Goal: Use online tool/utility: Utilize a website feature to perform a specific function

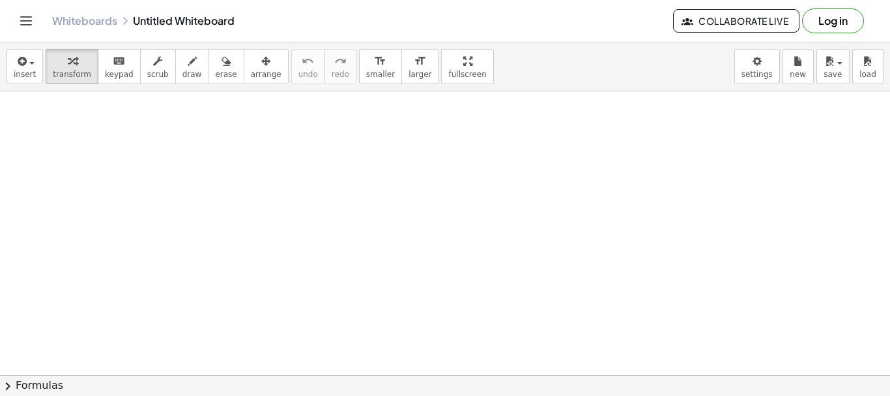
drag, startPoint x: 184, startPoint y: 121, endPoint x: 309, endPoint y: 136, distance: 125.3
click at [188, 66] on icon "button" at bounding box center [192, 61] width 9 height 16
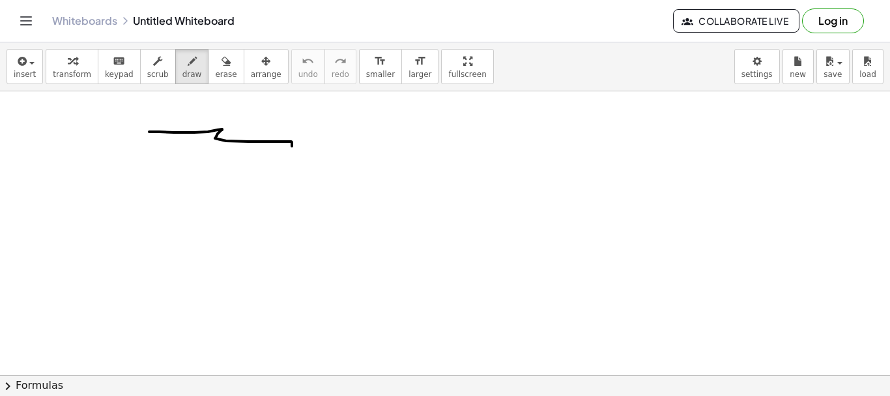
drag, startPoint x: 149, startPoint y: 132, endPoint x: 292, endPoint y: 146, distance: 143.5
drag, startPoint x: 359, startPoint y: 117, endPoint x: 338, endPoint y: 151, distance: 39.2
drag, startPoint x: 351, startPoint y: 134, endPoint x: 368, endPoint y: 135, distance: 17.0
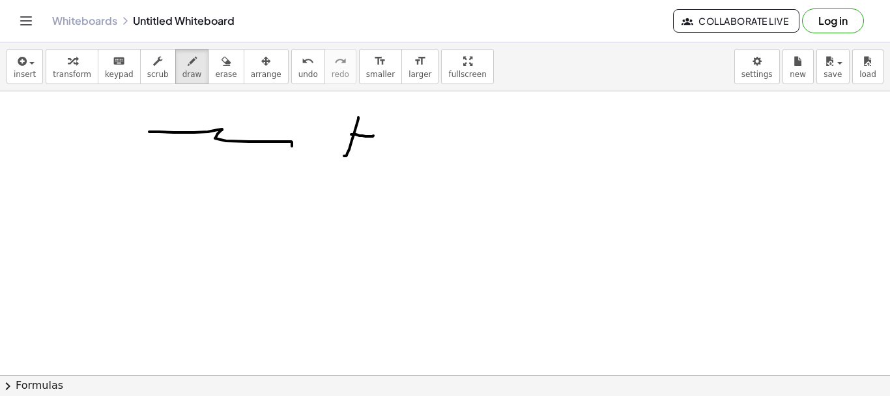
drag, startPoint x: 371, startPoint y: 114, endPoint x: 372, endPoint y: 155, distance: 41.1
drag, startPoint x: 395, startPoint y: 142, endPoint x: 408, endPoint y: 165, distance: 26.3
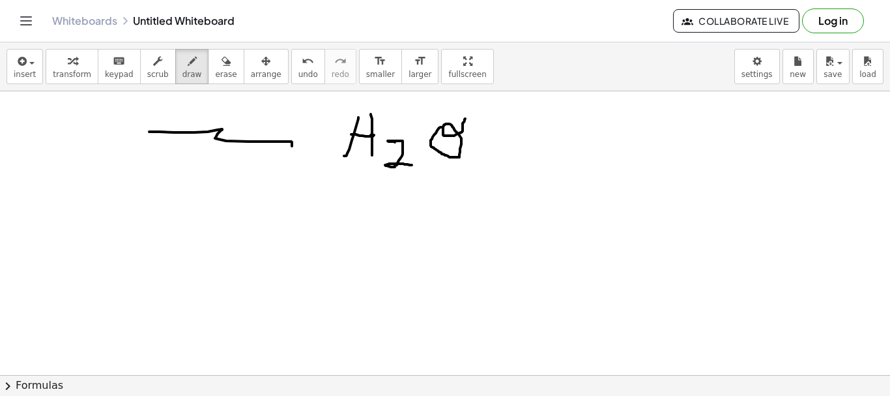
drag, startPoint x: 441, startPoint y: 127, endPoint x: 465, endPoint y: 119, distance: 25.6
drag, startPoint x: 413, startPoint y: 203, endPoint x: 411, endPoint y: 247, distance: 43.7
drag, startPoint x: 413, startPoint y: 222, endPoint x: 433, endPoint y: 222, distance: 20.2
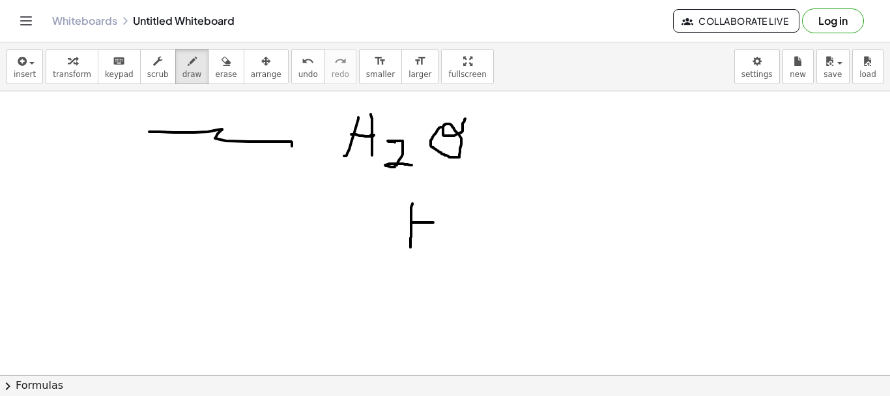
drag, startPoint x: 432, startPoint y: 201, endPoint x: 434, endPoint y: 241, distance: 39.8
drag, startPoint x: 453, startPoint y: 228, endPoint x: 478, endPoint y: 225, distance: 25.0
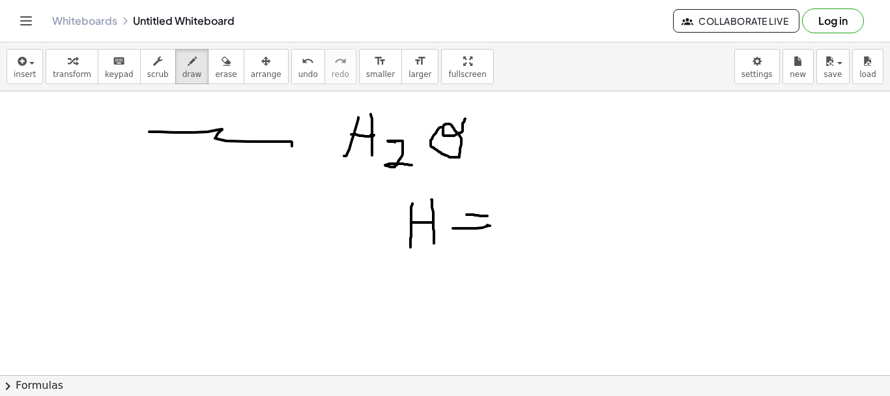
drag, startPoint x: 467, startPoint y: 214, endPoint x: 490, endPoint y: 212, distance: 23.6
drag, startPoint x: 550, startPoint y: 213, endPoint x: 576, endPoint y: 236, distance: 35.1
drag, startPoint x: 437, startPoint y: 276, endPoint x: 453, endPoint y: 269, distance: 18.1
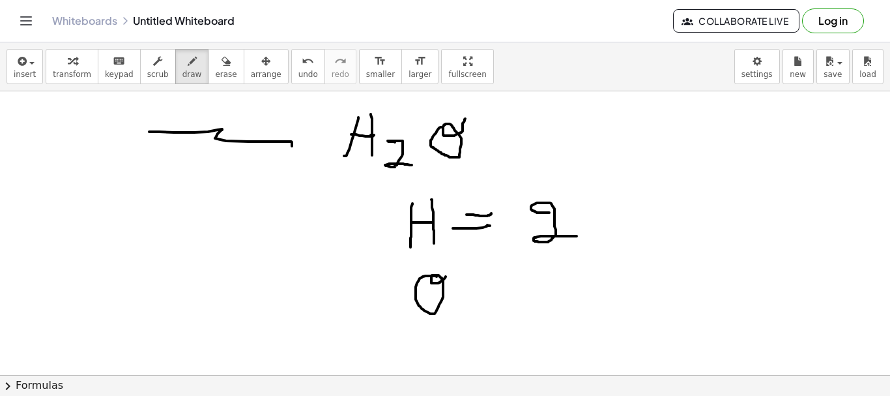
drag, startPoint x: 469, startPoint y: 296, endPoint x: 494, endPoint y: 290, distance: 25.5
drag, startPoint x: 474, startPoint y: 276, endPoint x: 501, endPoint y: 276, distance: 27.4
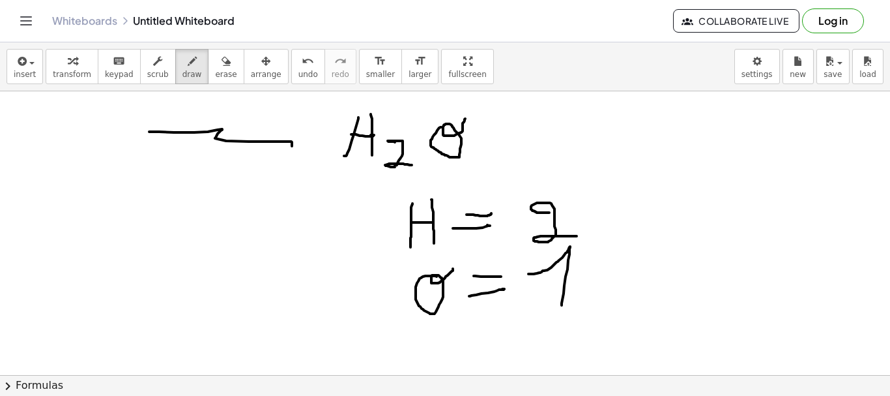
drag, startPoint x: 529, startPoint y: 274, endPoint x: 561, endPoint y: 308, distance: 47.5
drag, startPoint x: 536, startPoint y: 315, endPoint x: 585, endPoint y: 302, distance: 51.1
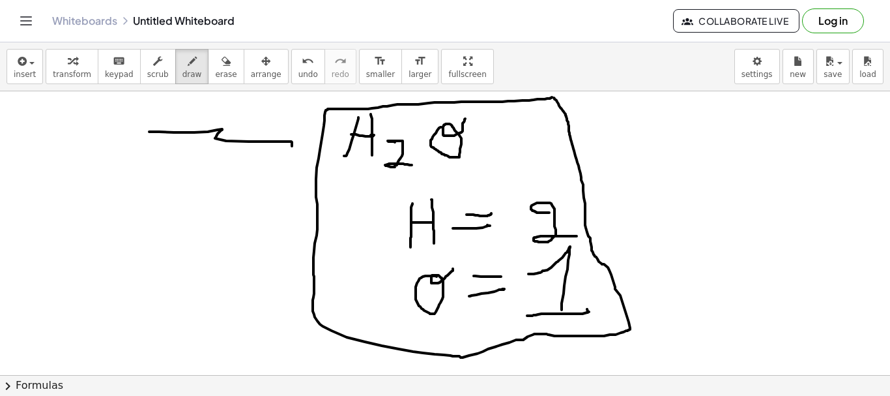
drag, startPoint x: 542, startPoint y: 99, endPoint x: 554, endPoint y: 98, distance: 12.5
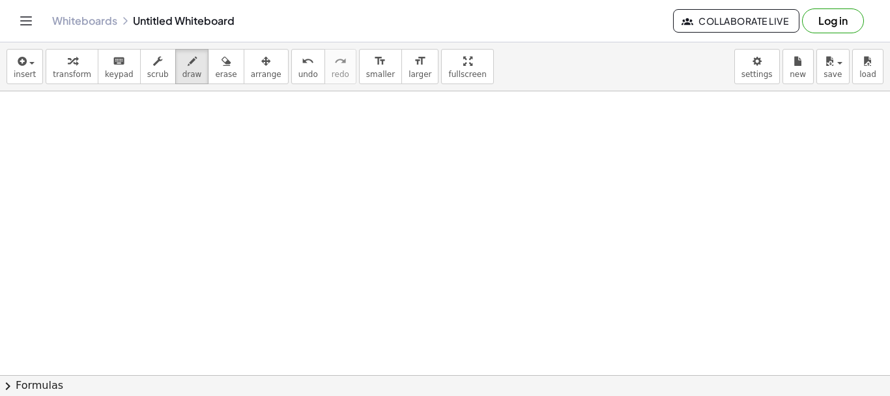
scroll to position [368, 0]
drag, startPoint x: 315, startPoint y: 162, endPoint x: 304, endPoint y: 223, distance: 62.3
click at [304, 223] on div at bounding box center [445, 148] width 890 height 851
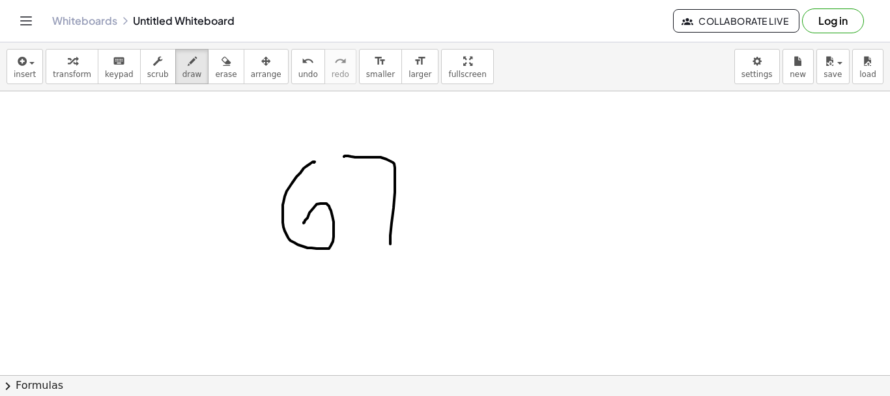
drag, startPoint x: 344, startPoint y: 156, endPoint x: 381, endPoint y: 233, distance: 85.1
click at [389, 241] on div at bounding box center [445, 148] width 890 height 851
drag, startPoint x: 372, startPoint y: 205, endPoint x: 398, endPoint y: 201, distance: 27.0
click at [399, 203] on div at bounding box center [445, 148] width 890 height 851
drag, startPoint x: 411, startPoint y: 162, endPoint x: 438, endPoint y: 160, distance: 27.4
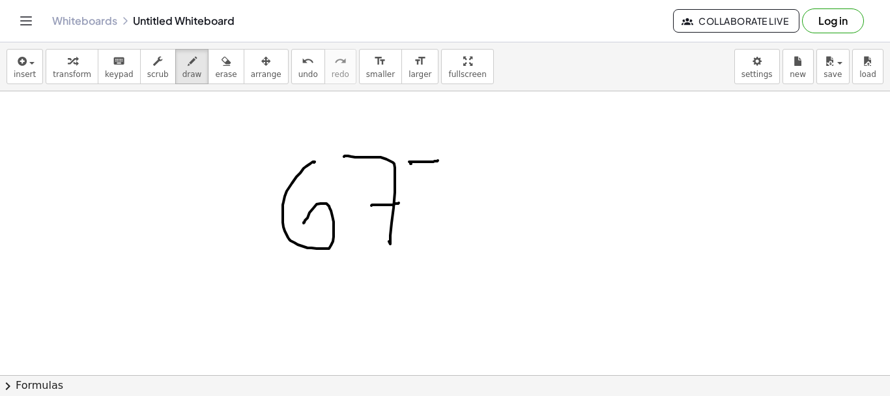
click at [438, 160] on div at bounding box center [445, 148] width 890 height 851
drag, startPoint x: 471, startPoint y: 143, endPoint x: 470, endPoint y: 164, distance: 20.9
click at [470, 166] on div at bounding box center [445, 148] width 890 height 851
click at [493, 147] on div at bounding box center [445, 148] width 890 height 851
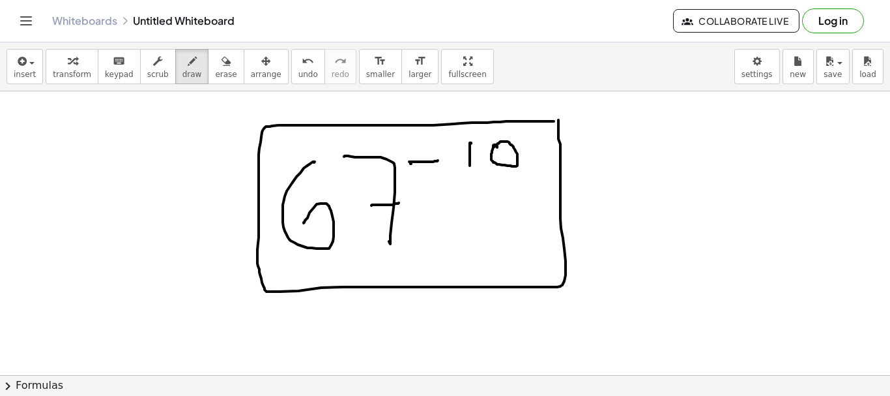
drag, startPoint x: 551, startPoint y: 121, endPoint x: 558, endPoint y: 120, distance: 7.3
click at [558, 120] on div at bounding box center [445, 148] width 890 height 851
click at [415, 238] on div at bounding box center [445, 148] width 890 height 851
drag, startPoint x: 415, startPoint y: 238, endPoint x: 430, endPoint y: 237, distance: 15.7
click at [430, 237] on div at bounding box center [445, 148] width 890 height 851
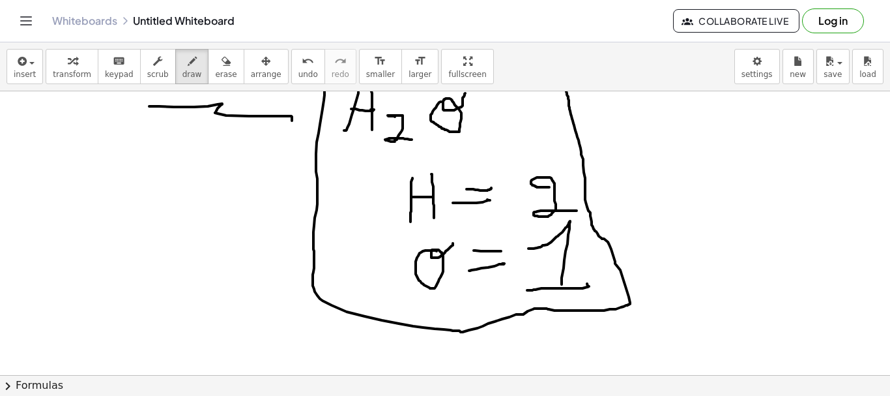
scroll to position [0, 0]
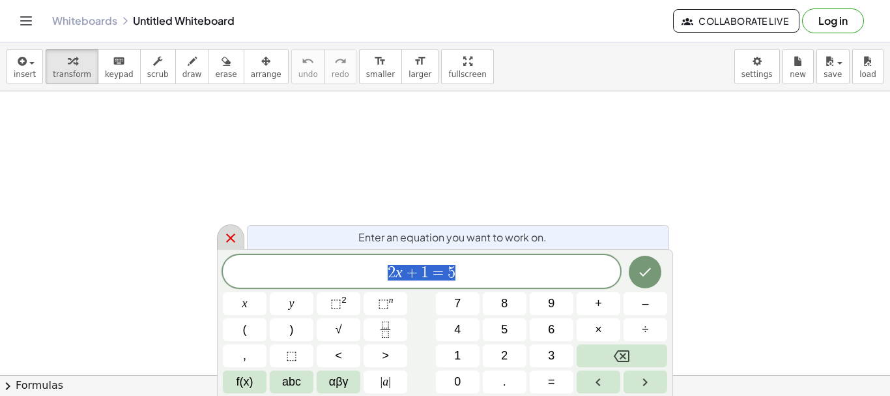
click at [233, 244] on icon at bounding box center [231, 238] width 16 height 16
